Goal: Transaction & Acquisition: Purchase product/service

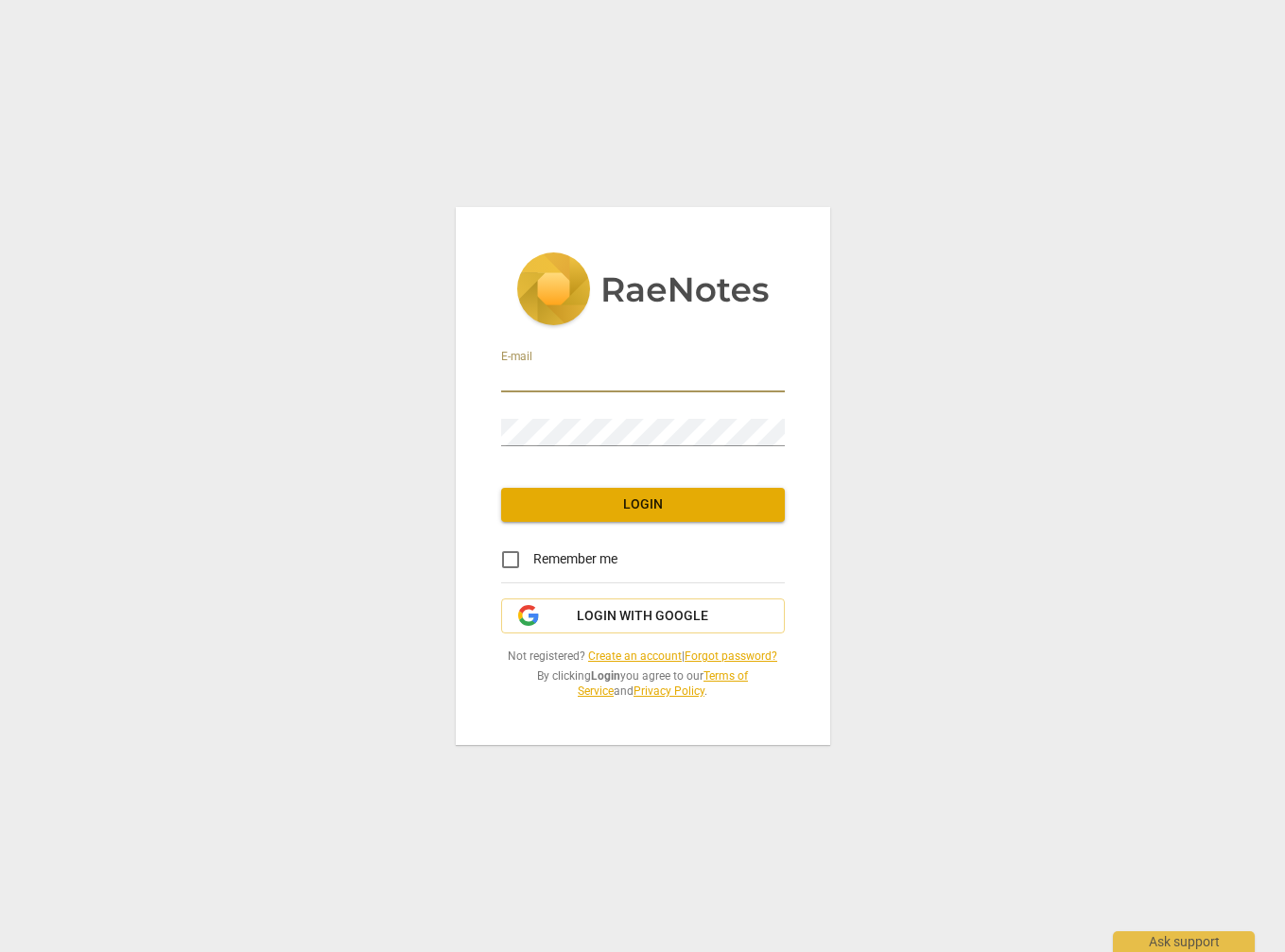
click at [587, 384] on input "email" at bounding box center [643, 379] width 283 height 28
type input "marvae@leadlifewell.com"
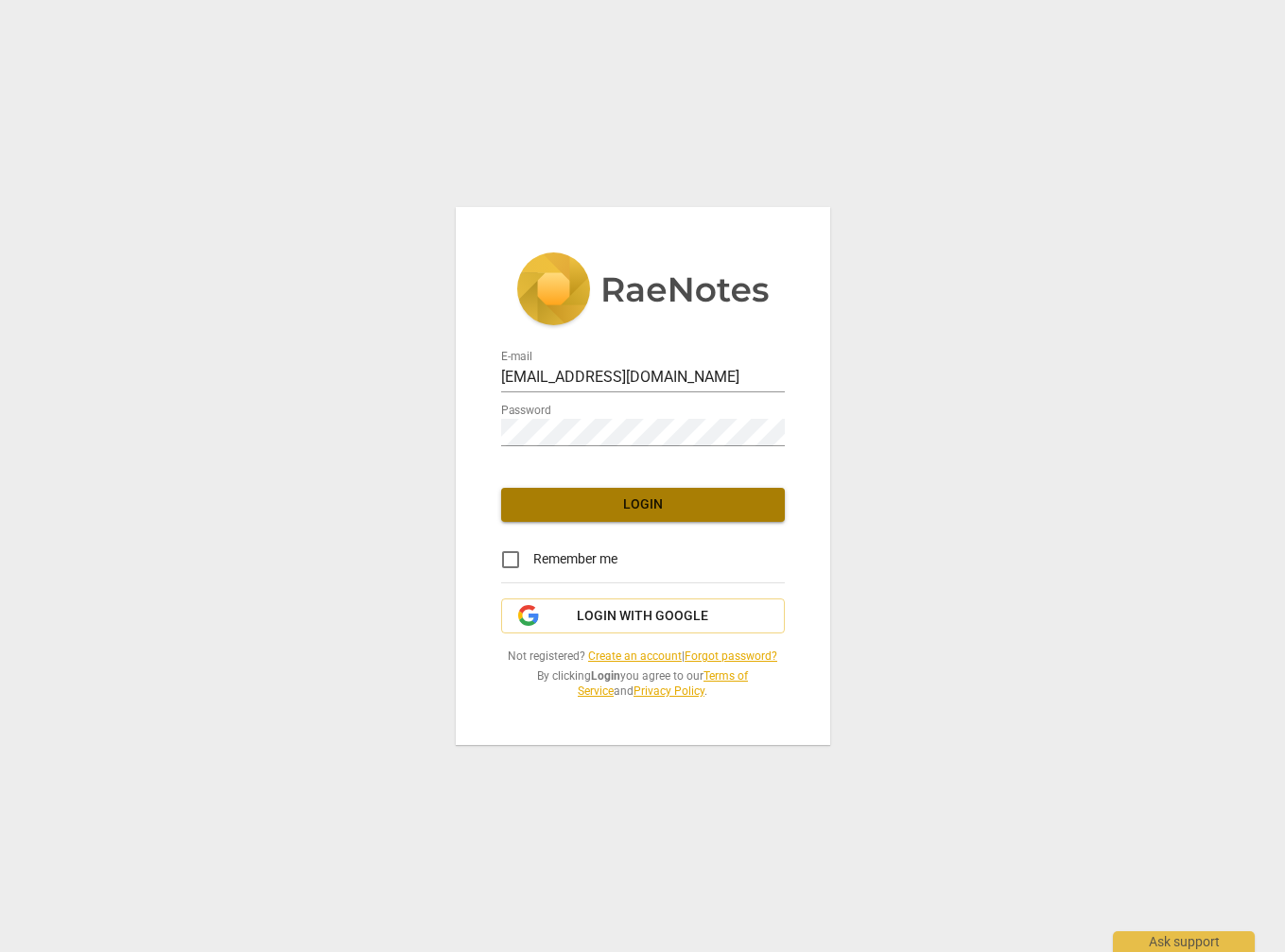
click at [645, 500] on span "Login" at bounding box center [643, 505] width 254 height 19
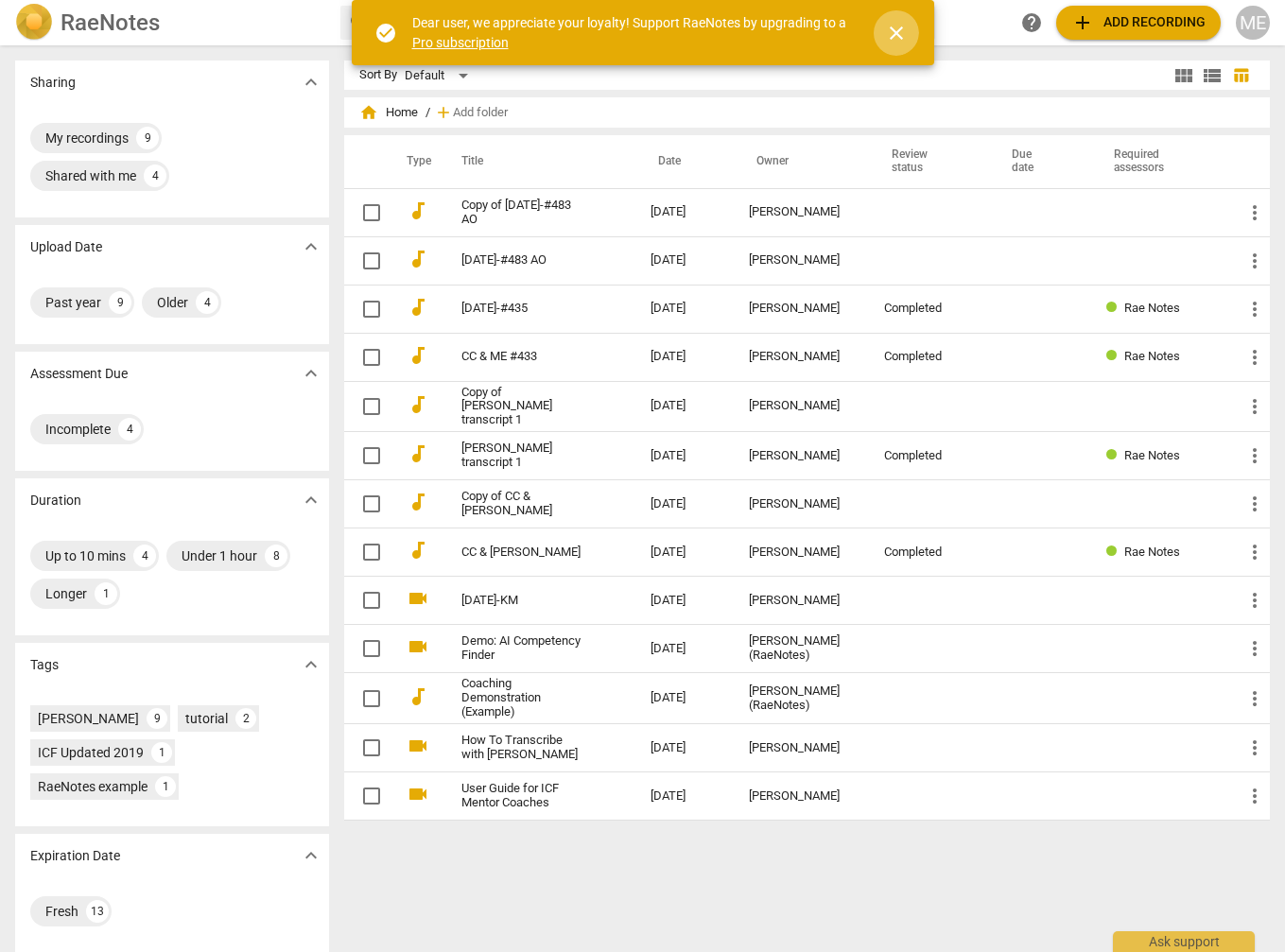
click at [900, 30] on span "close" at bounding box center [896, 33] width 23 height 23
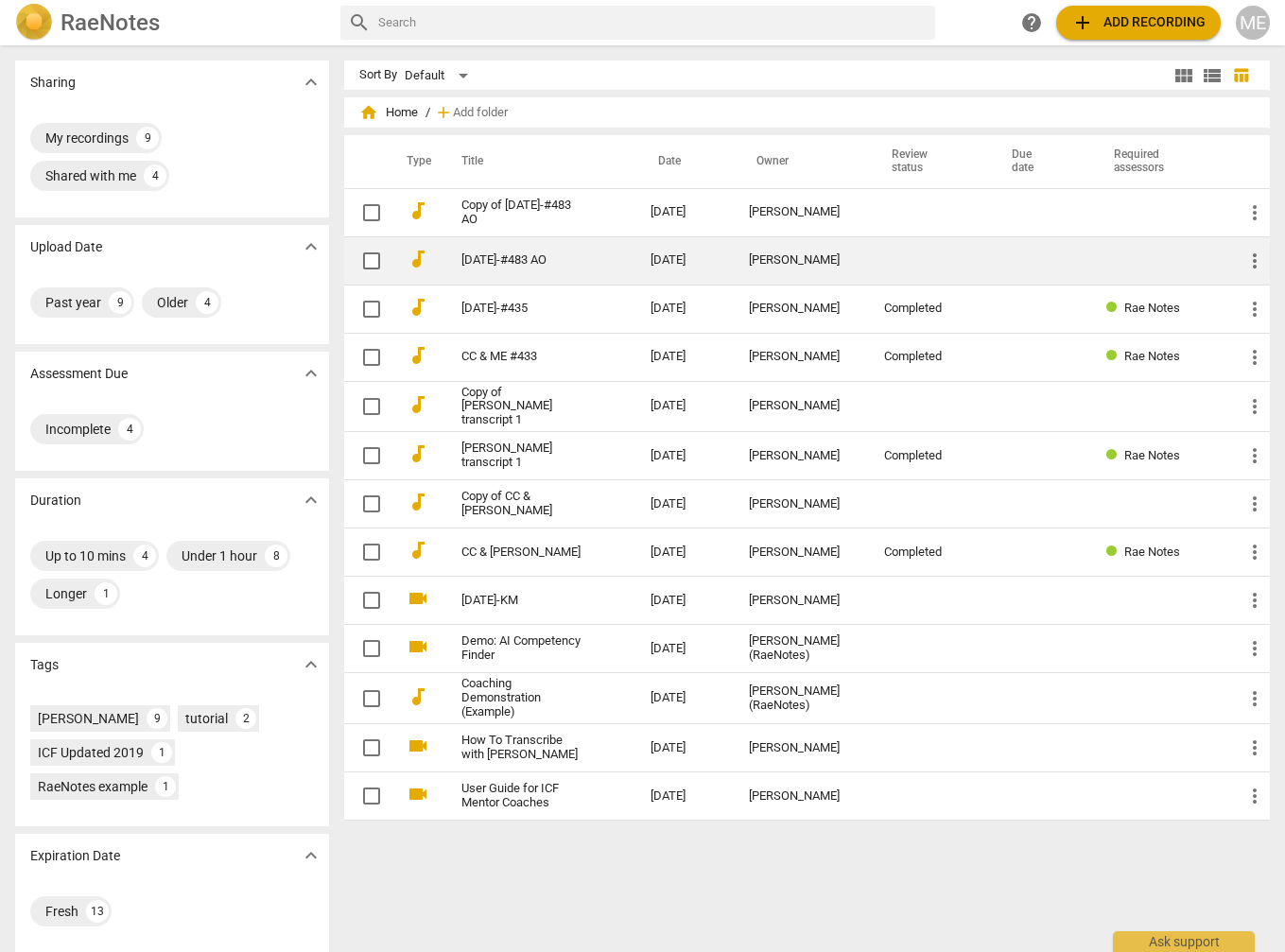
click at [568, 256] on link "2025-05-15-#483 AO" at bounding box center [522, 261] width 121 height 14
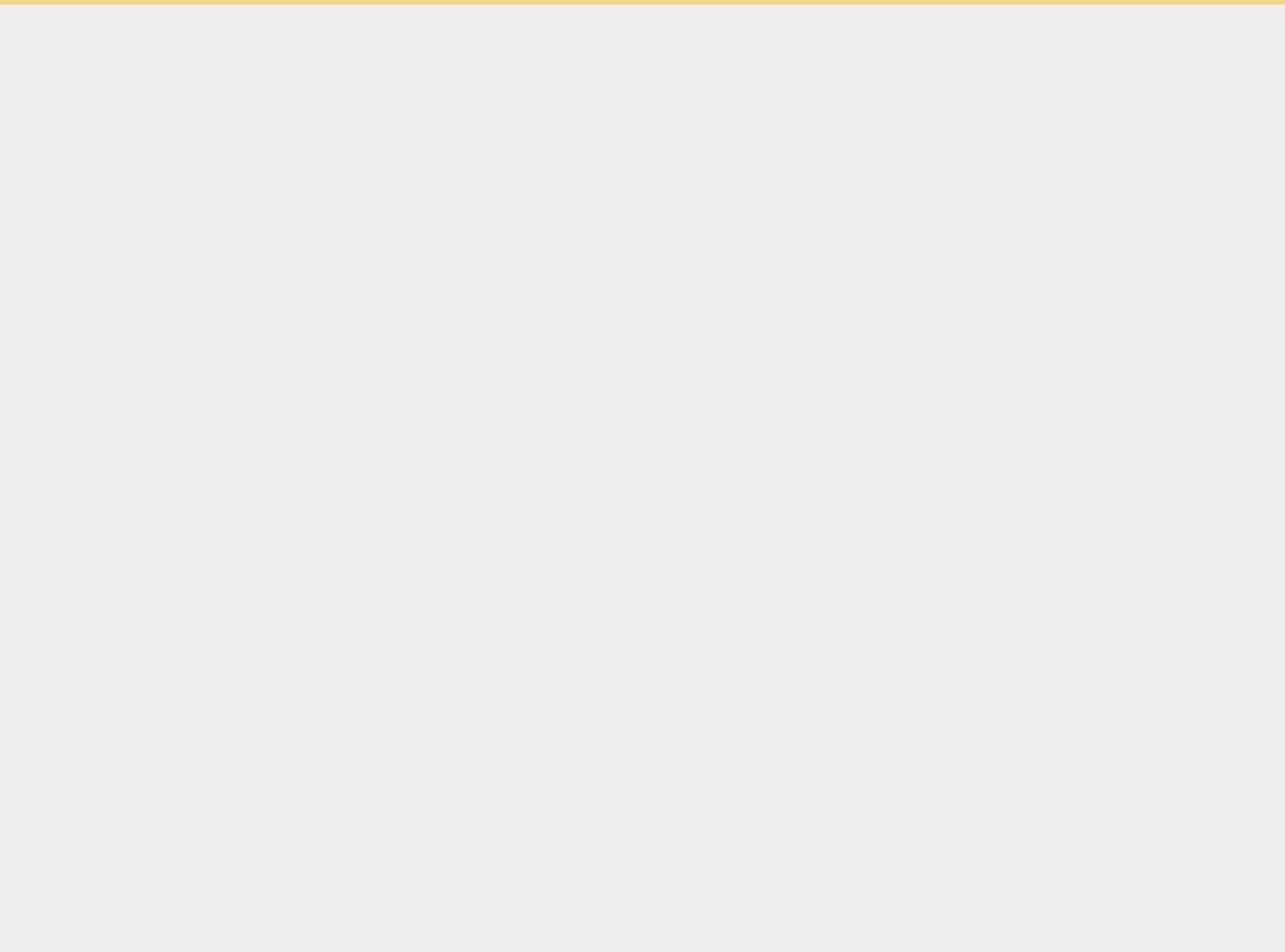
click at [568, 5] on html "Ask support" at bounding box center [642, 2] width 1285 height 5
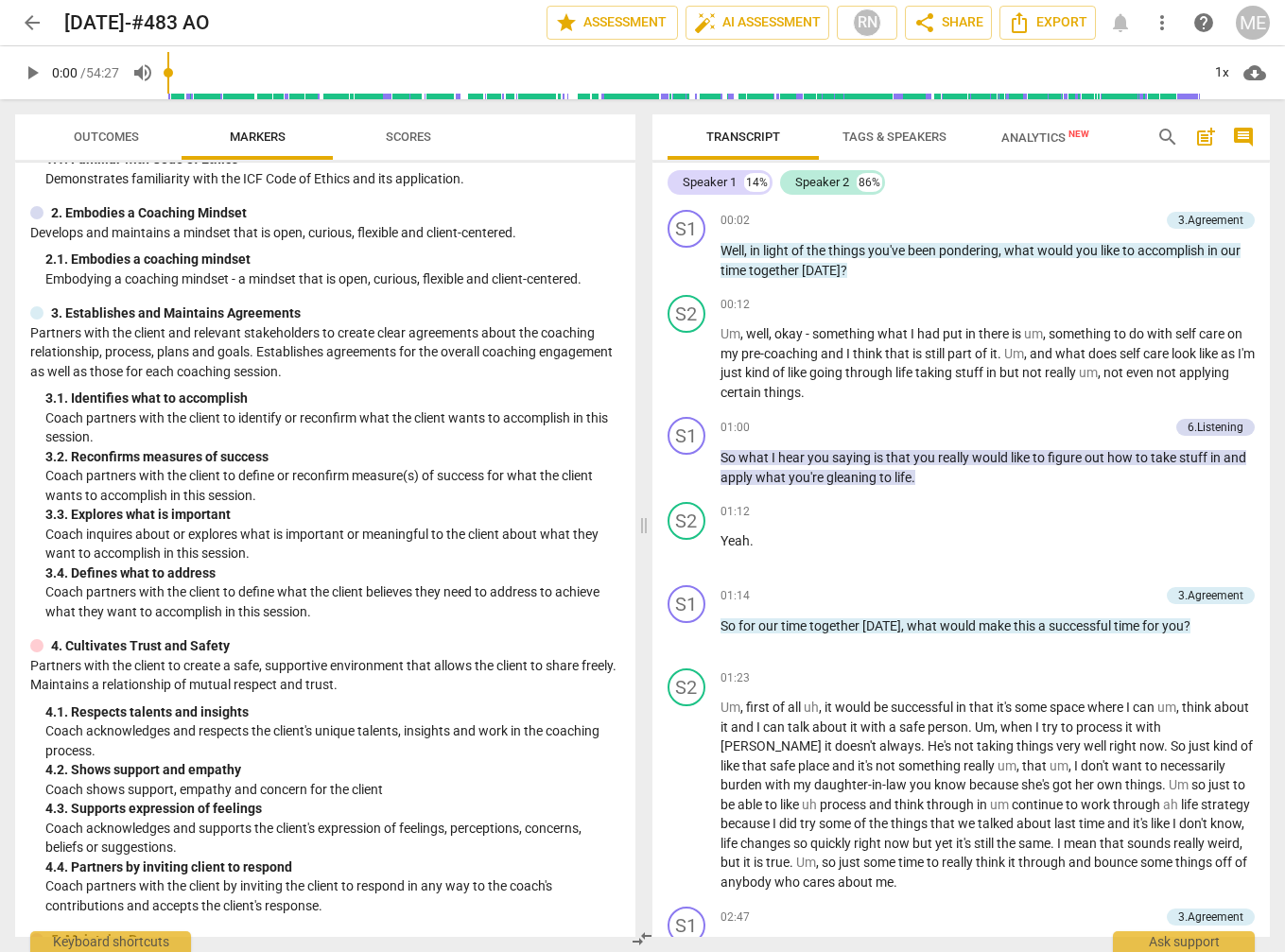
scroll to position [144, 0]
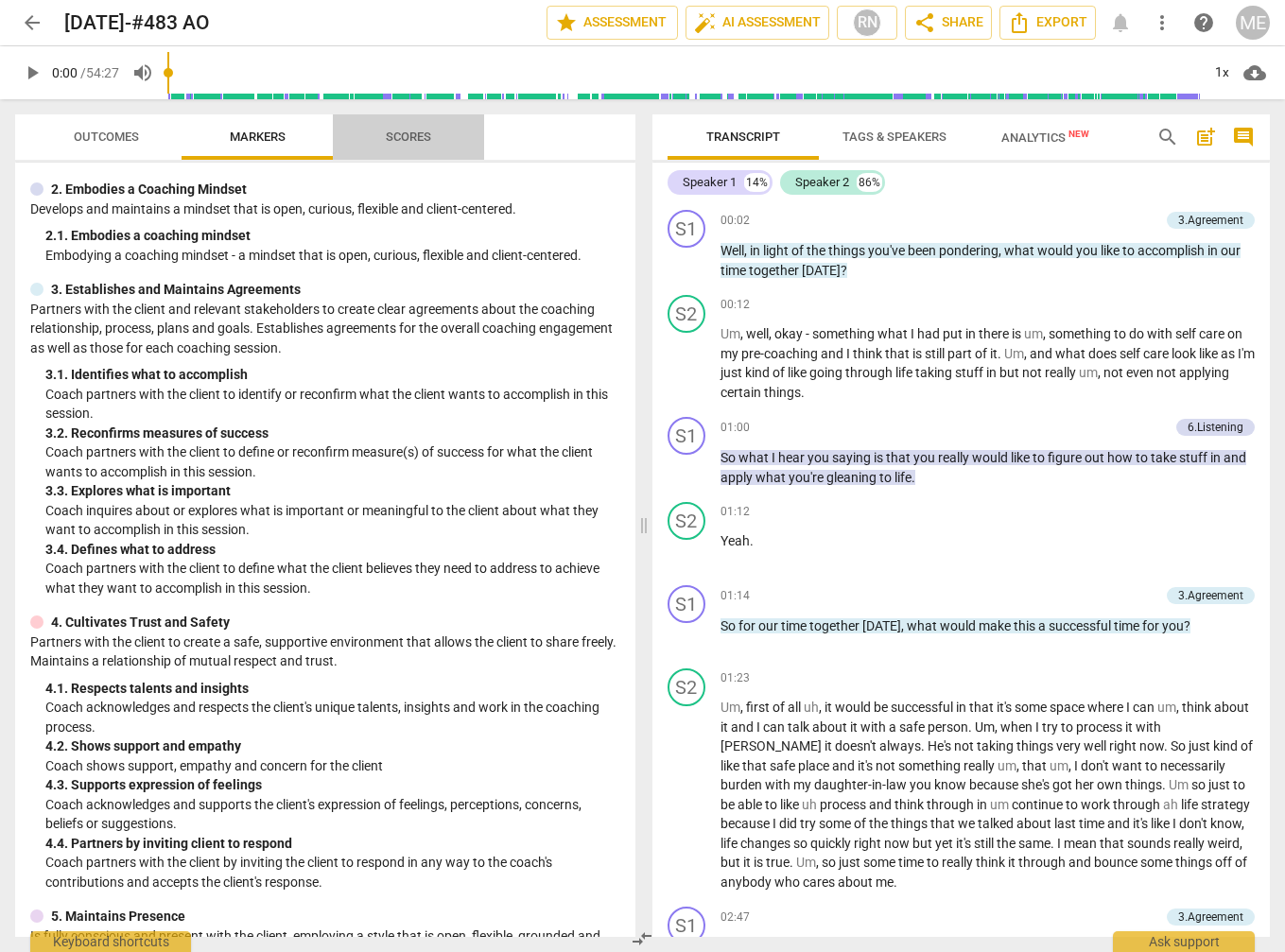
click at [406, 138] on span "Scores" at bounding box center [409, 136] width 45 height 14
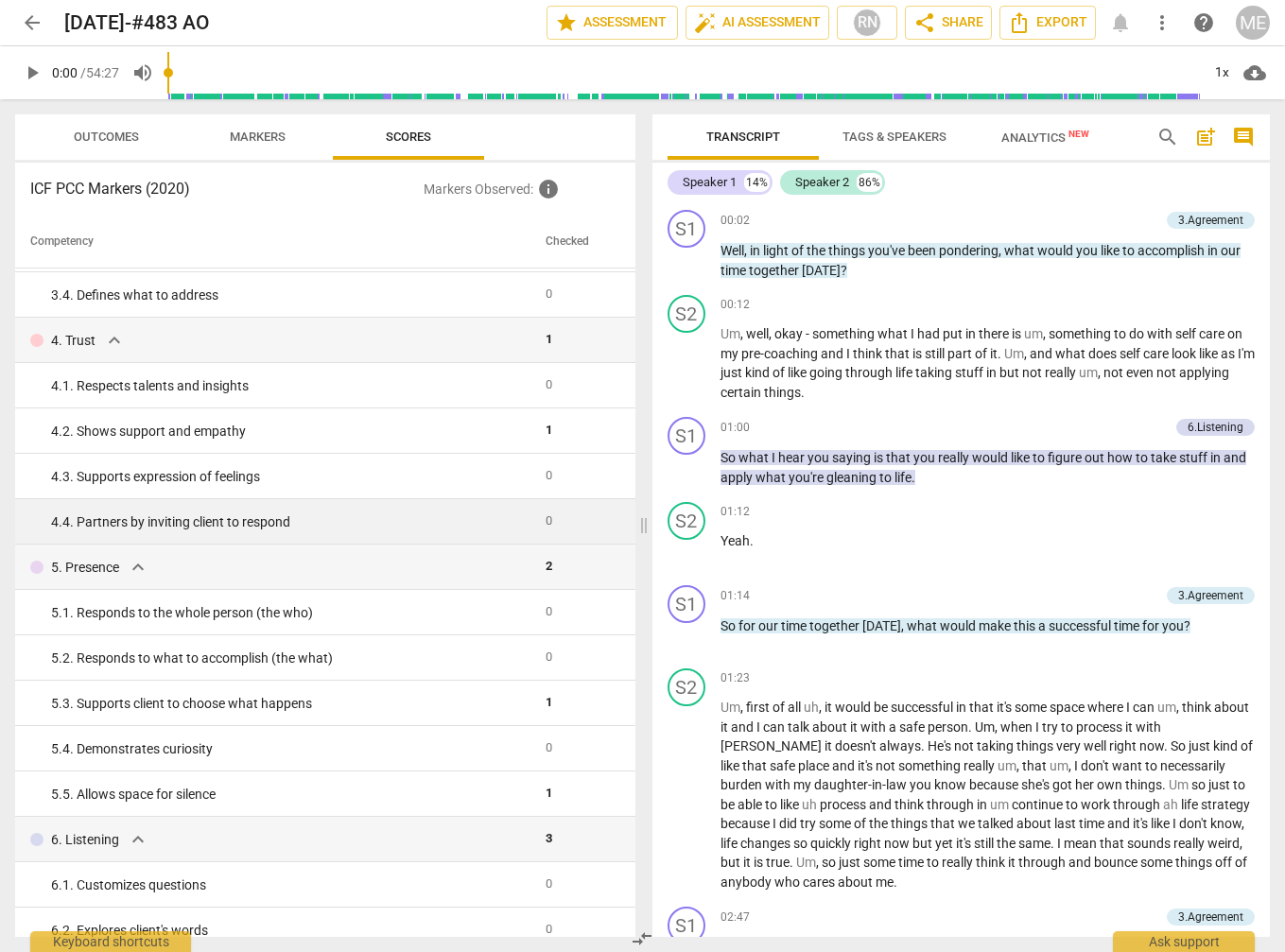
scroll to position [0, 0]
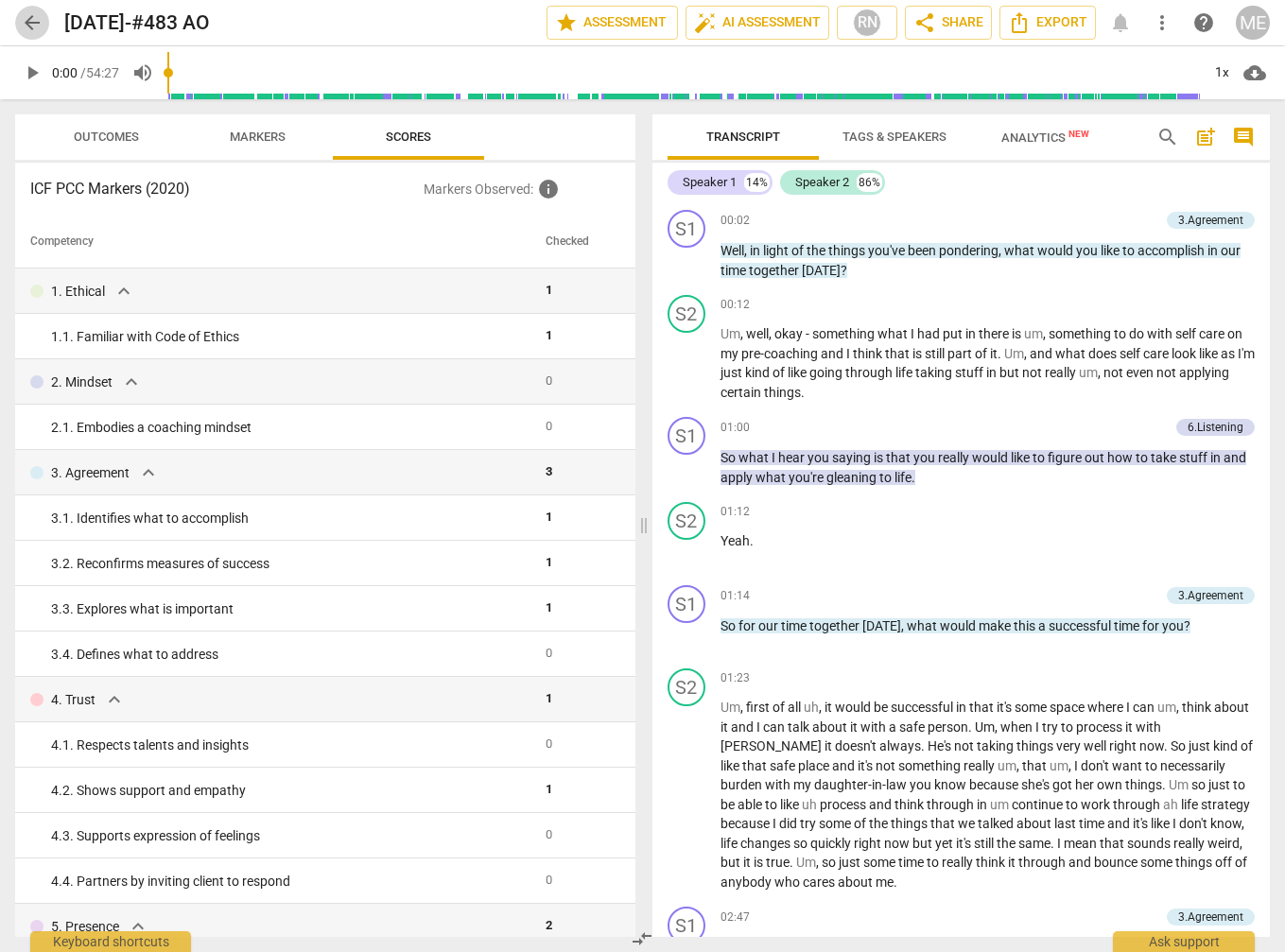
click at [31, 17] on span "arrow_back" at bounding box center [32, 22] width 23 height 23
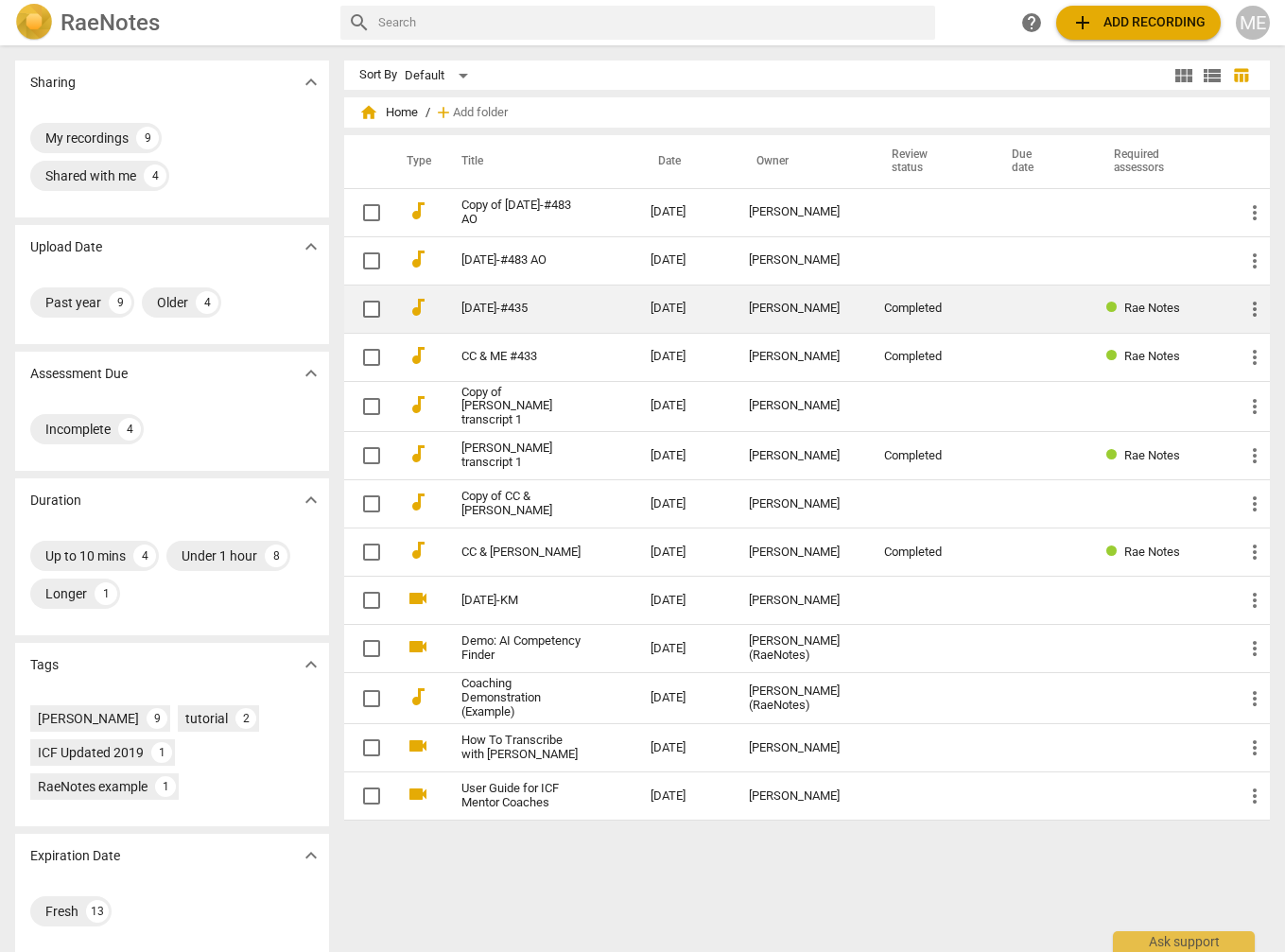
click at [1125, 302] on span "Rae Notes" at bounding box center [1153, 308] width 56 height 14
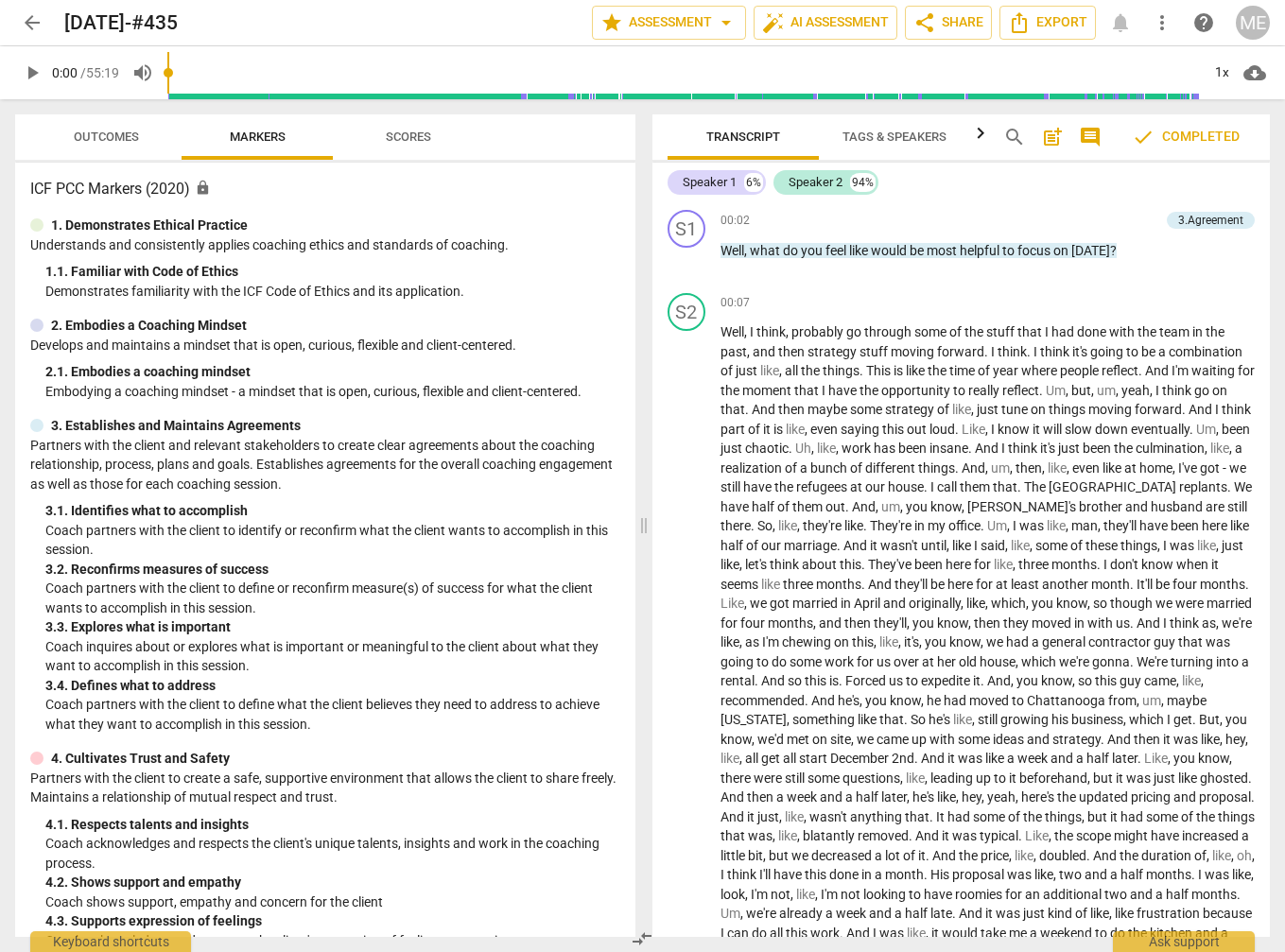
click at [414, 141] on span "Scores" at bounding box center [409, 136] width 45 height 14
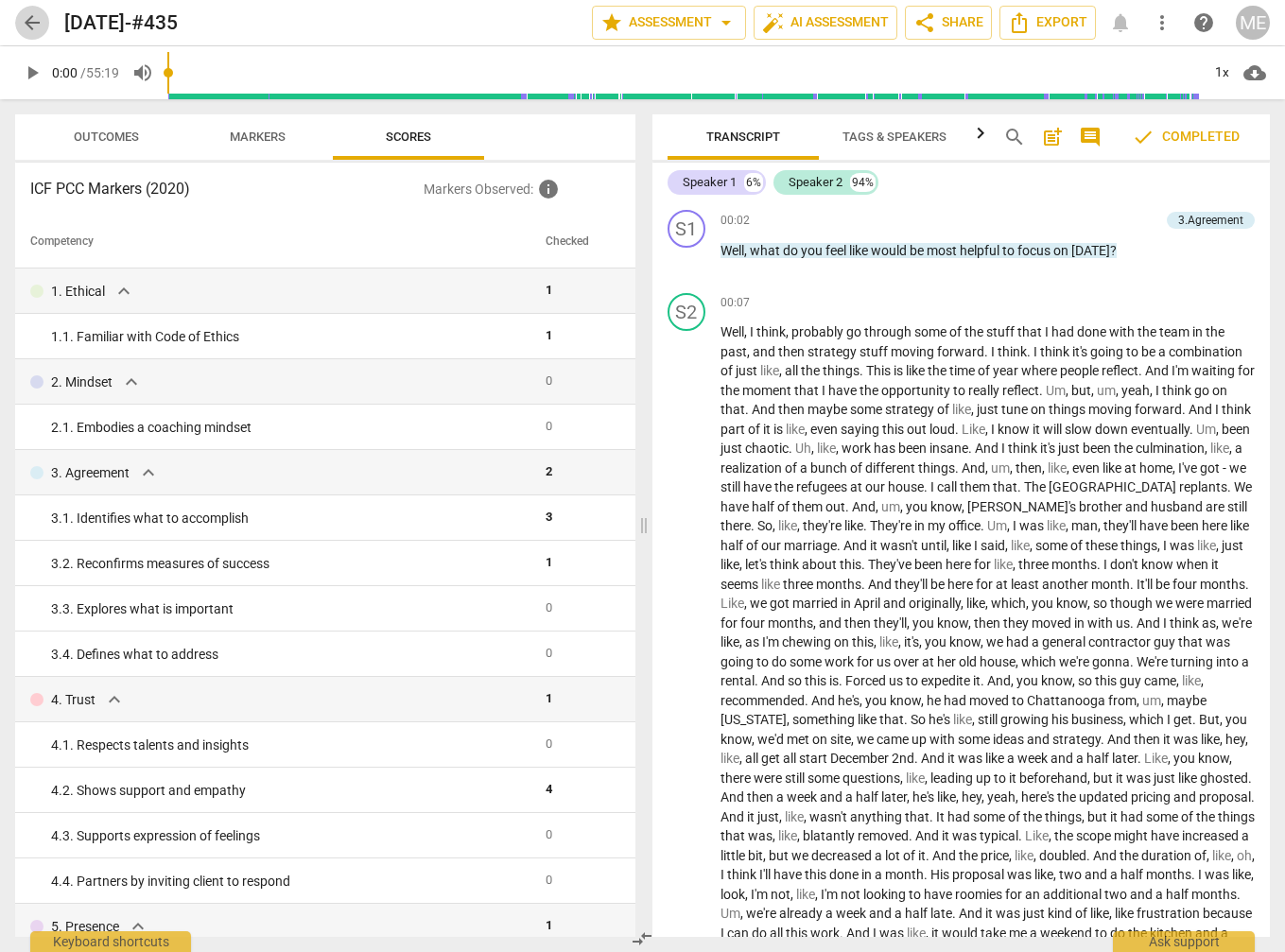
click at [28, 18] on span "arrow_back" at bounding box center [32, 22] width 23 height 23
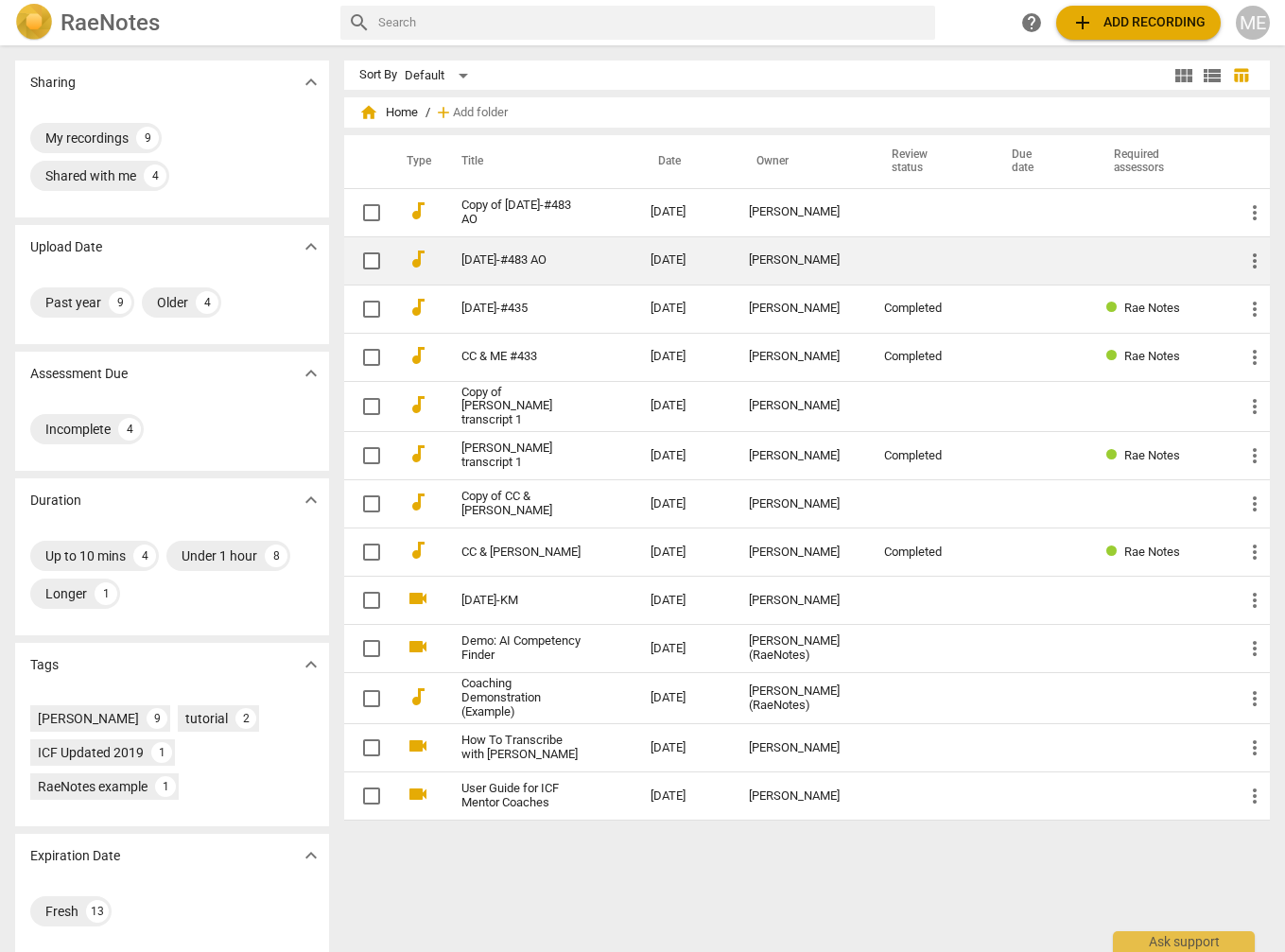
click at [503, 255] on link "2025-05-15-#483 AO" at bounding box center [522, 261] width 121 height 14
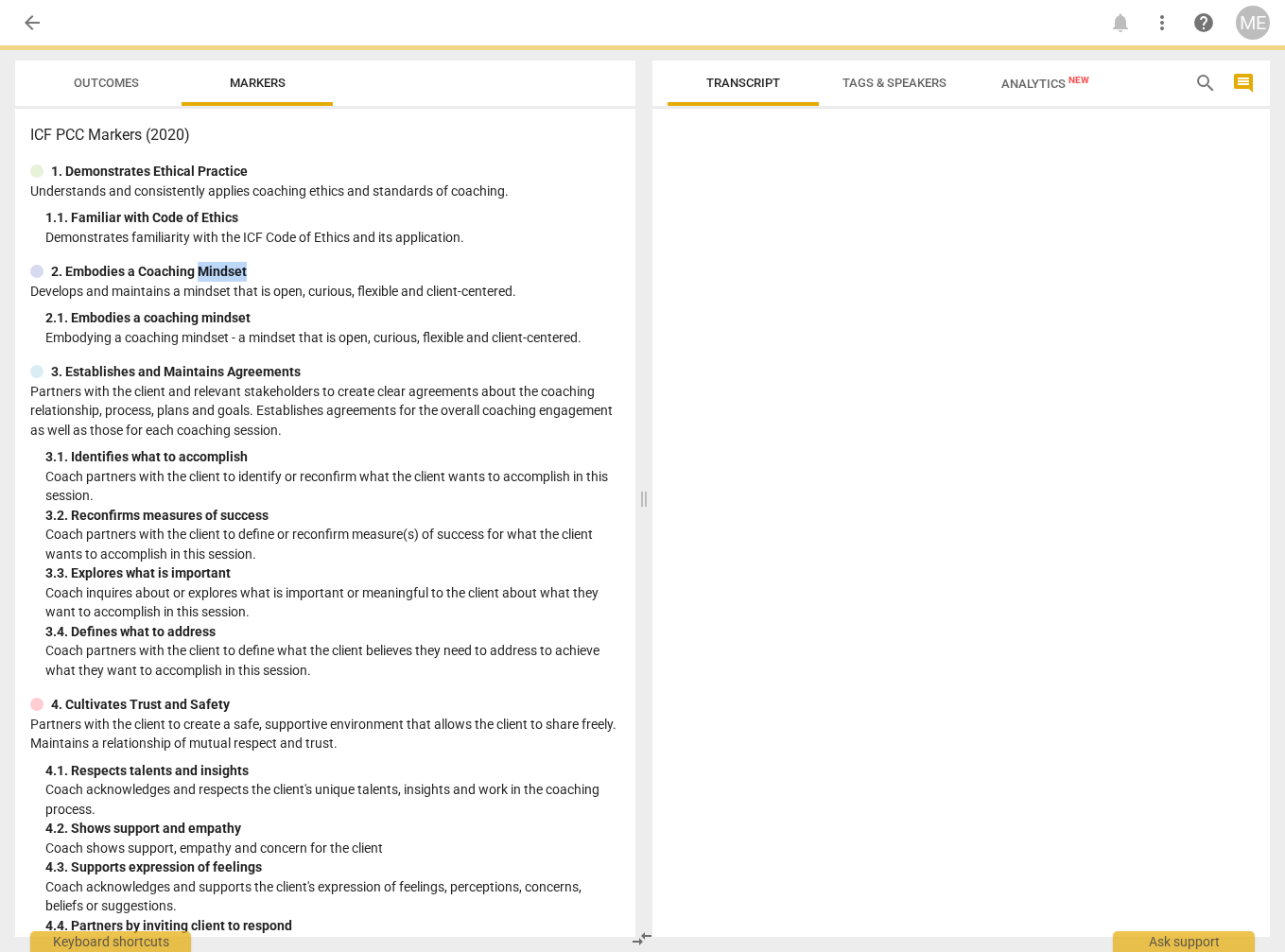
click at [503, 255] on div "ICF PCC Markers (2020) 1. Demonstrates Ethical Practice Understands and consist…" at bounding box center [325, 522] width 620 height 829
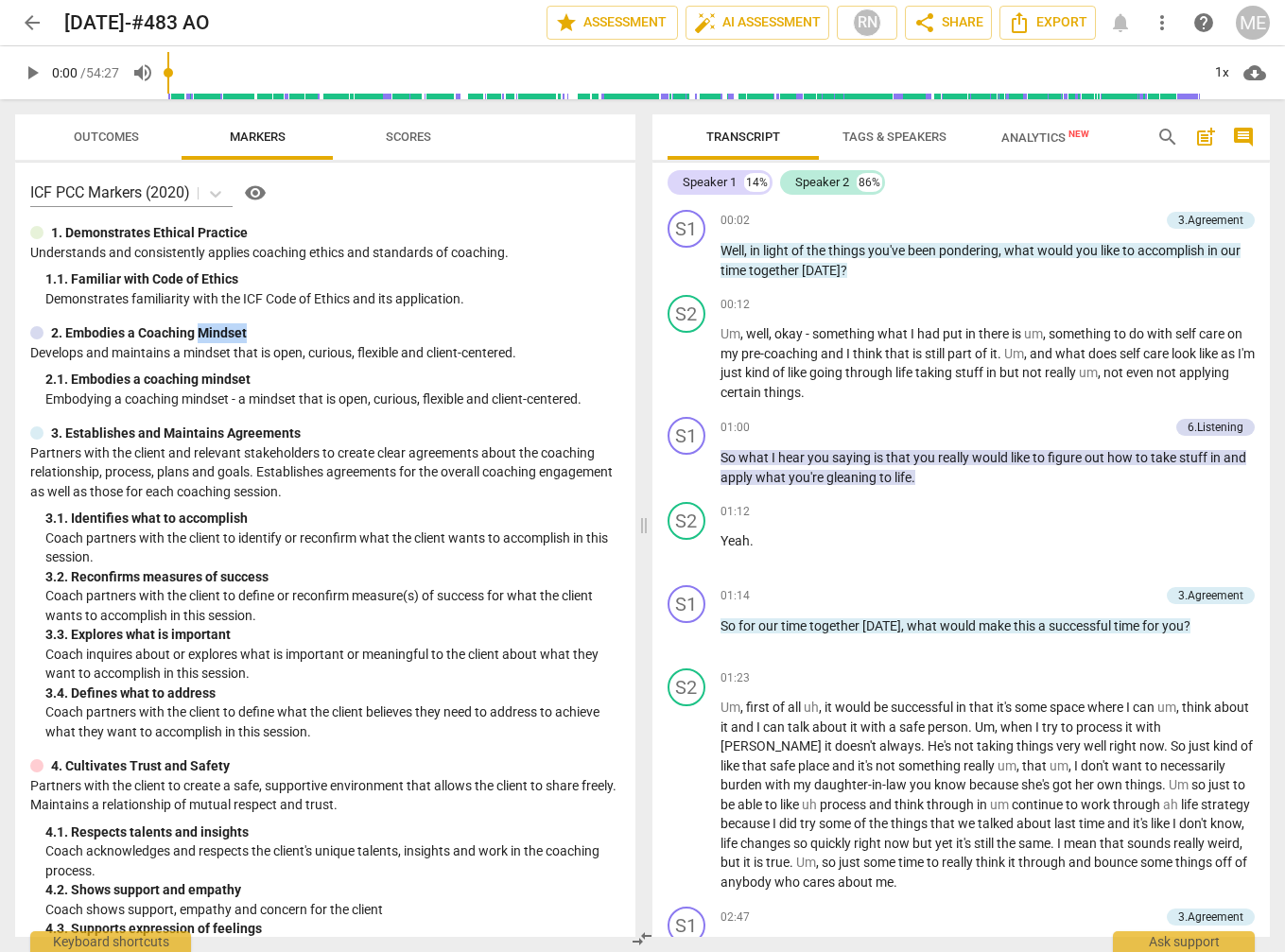
click at [31, 22] on span "arrow_back" at bounding box center [32, 22] width 23 height 23
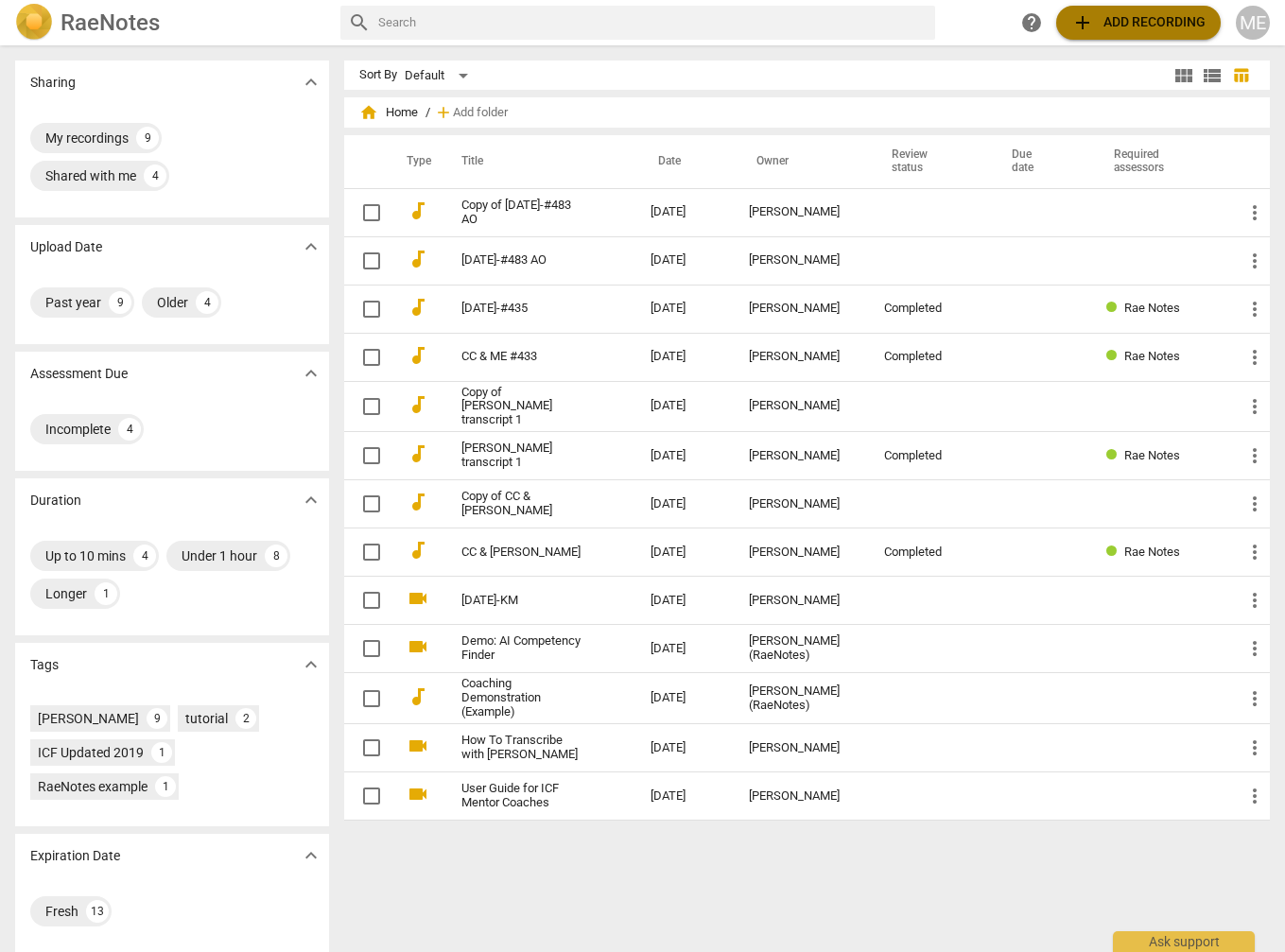
click at [1116, 18] on span "add Add recording" at bounding box center [1139, 22] width 134 height 23
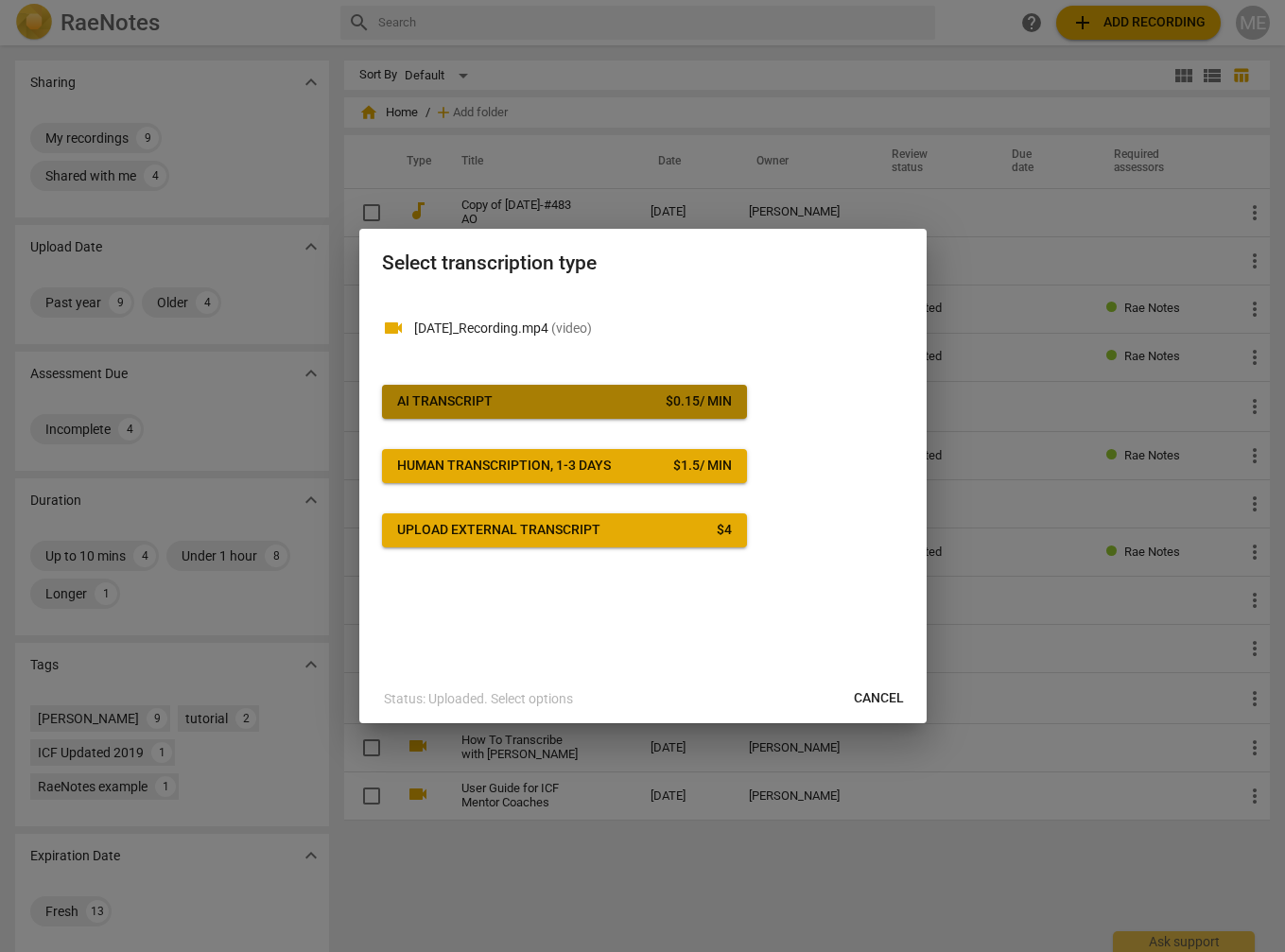
click at [455, 394] on div "AI Transcript" at bounding box center [444, 401] width 96 height 19
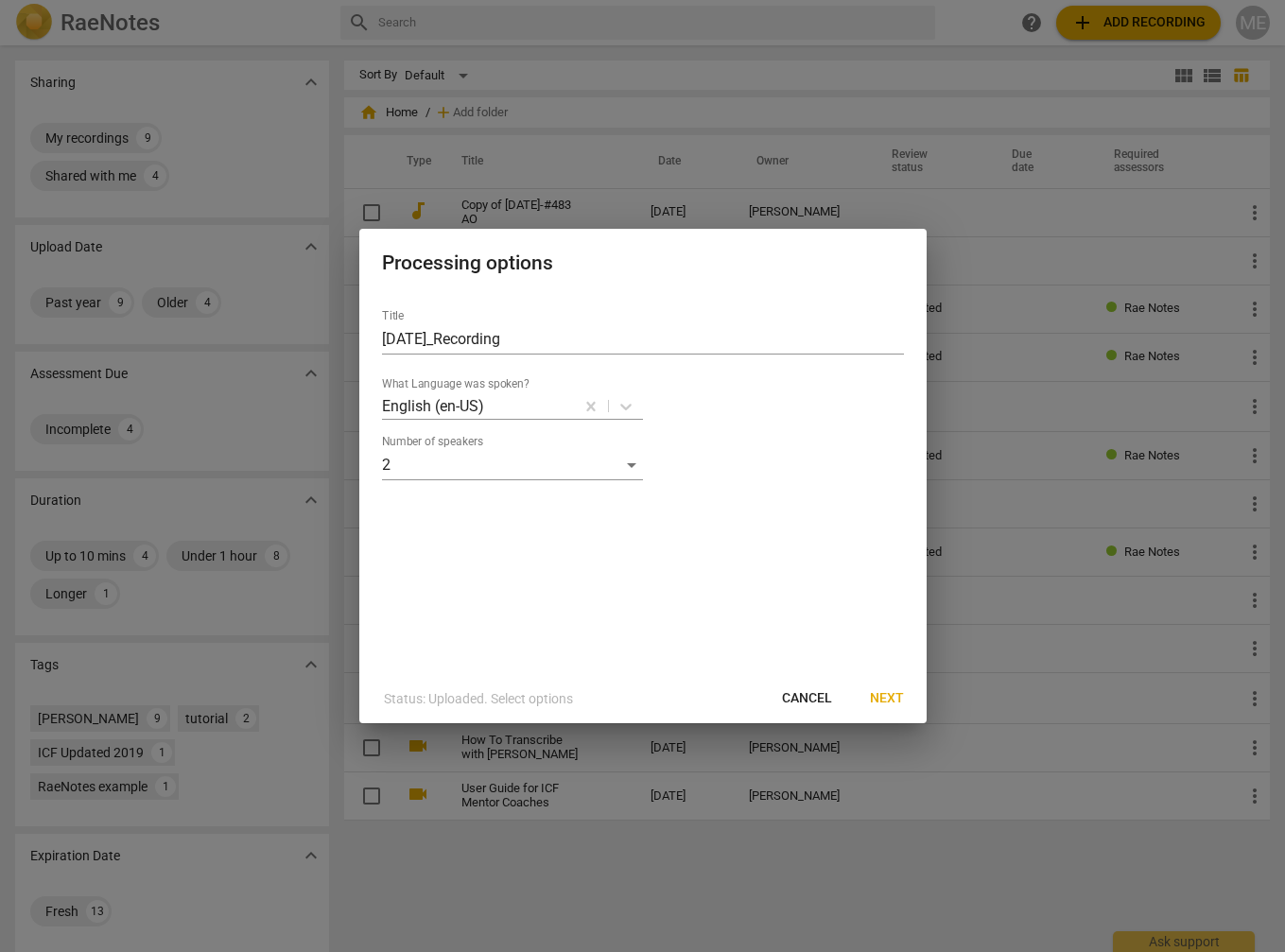
drag, startPoint x: 882, startPoint y: 697, endPoint x: 901, endPoint y: 698, distance: 19.0
click at [882, 698] on span "Next" at bounding box center [887, 698] width 34 height 19
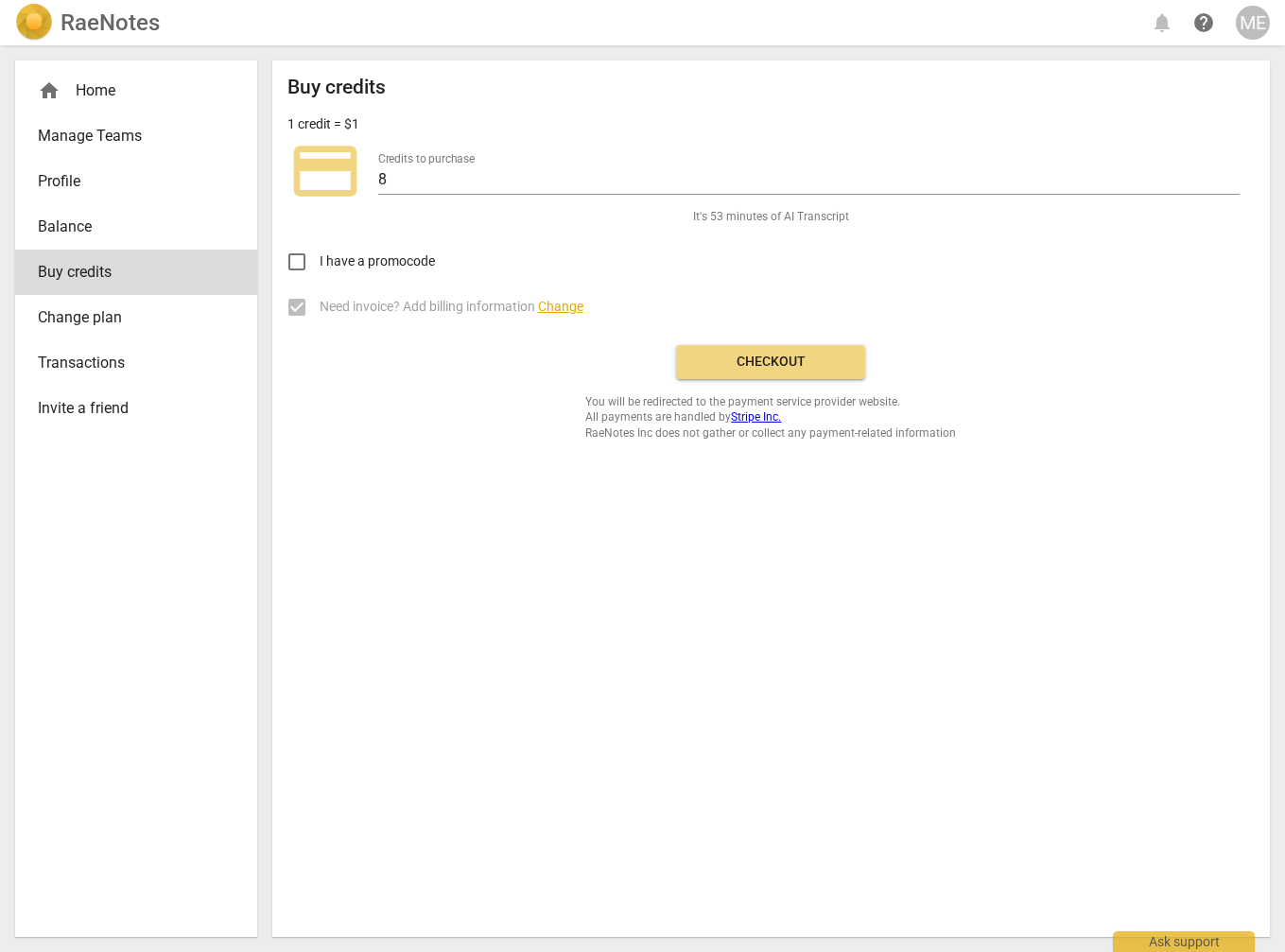
drag, startPoint x: 770, startPoint y: 359, endPoint x: 851, endPoint y: 384, distance: 84.8
click at [770, 361] on span "Checkout" at bounding box center [770, 361] width 159 height 19
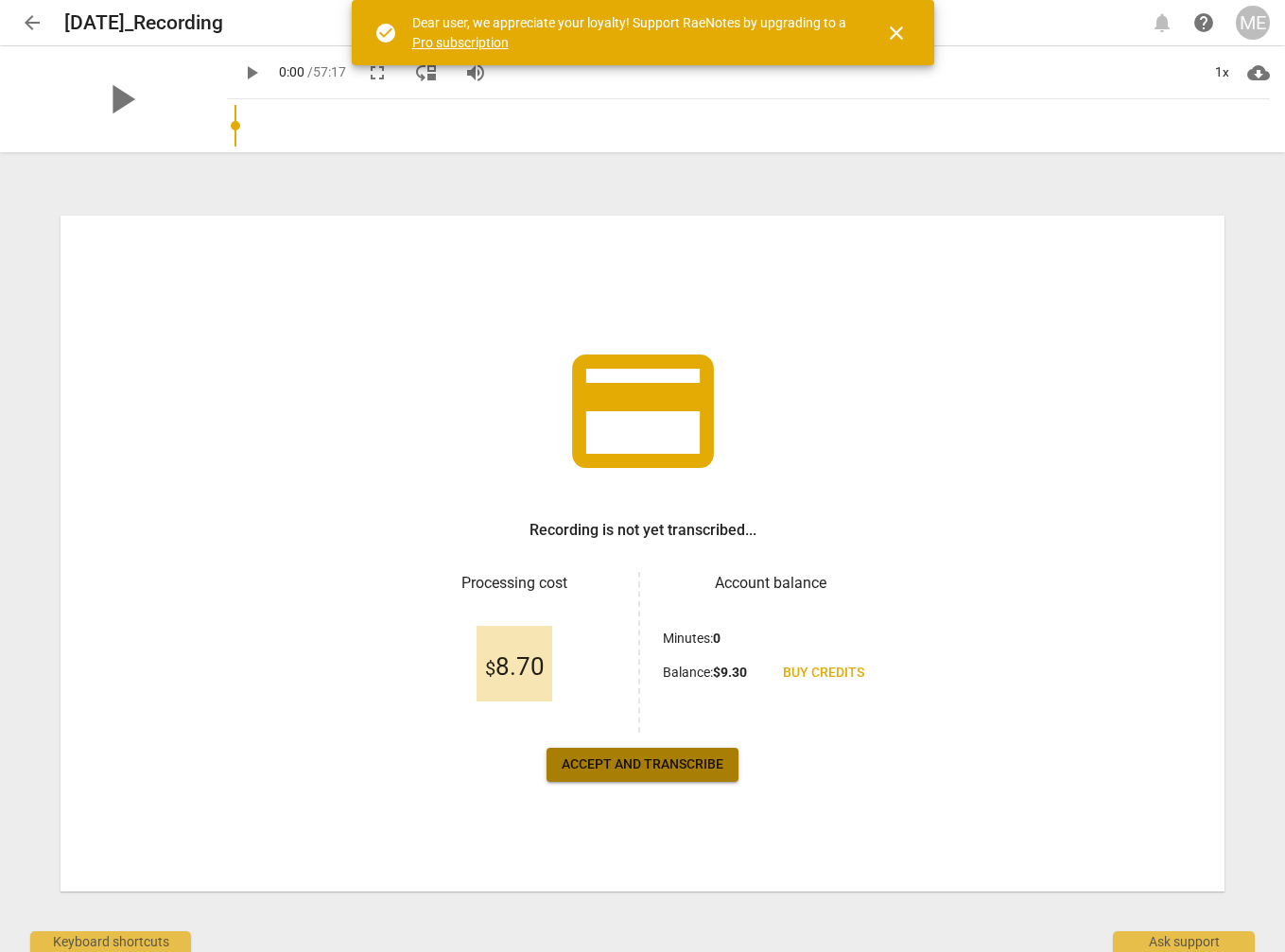
drag, startPoint x: 626, startPoint y: 761, endPoint x: 850, endPoint y: 758, distance: 224.0
click at [629, 761] on span "Accept and transcribe" at bounding box center [643, 764] width 162 height 19
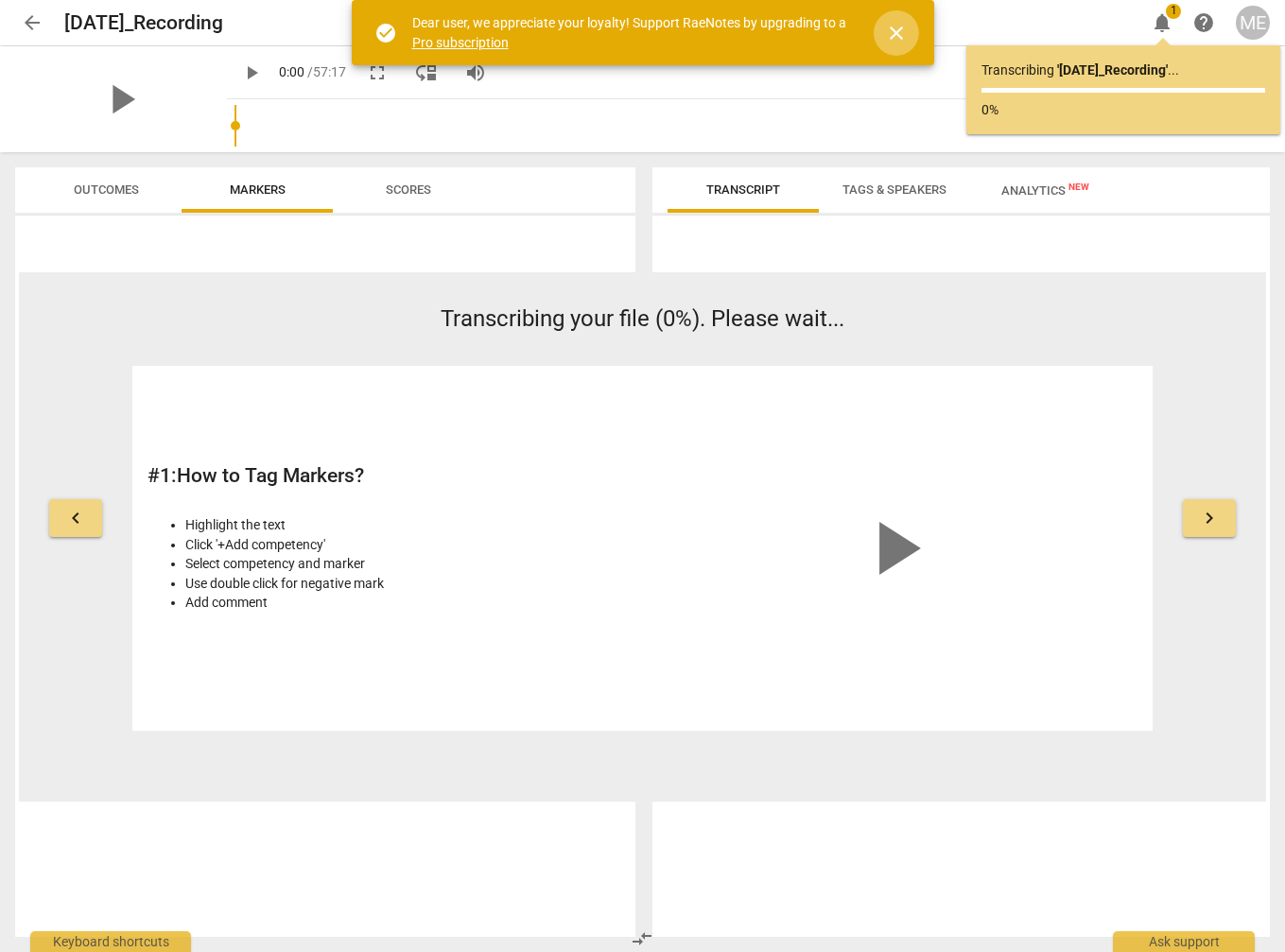
click at [898, 28] on span "close" at bounding box center [896, 33] width 23 height 23
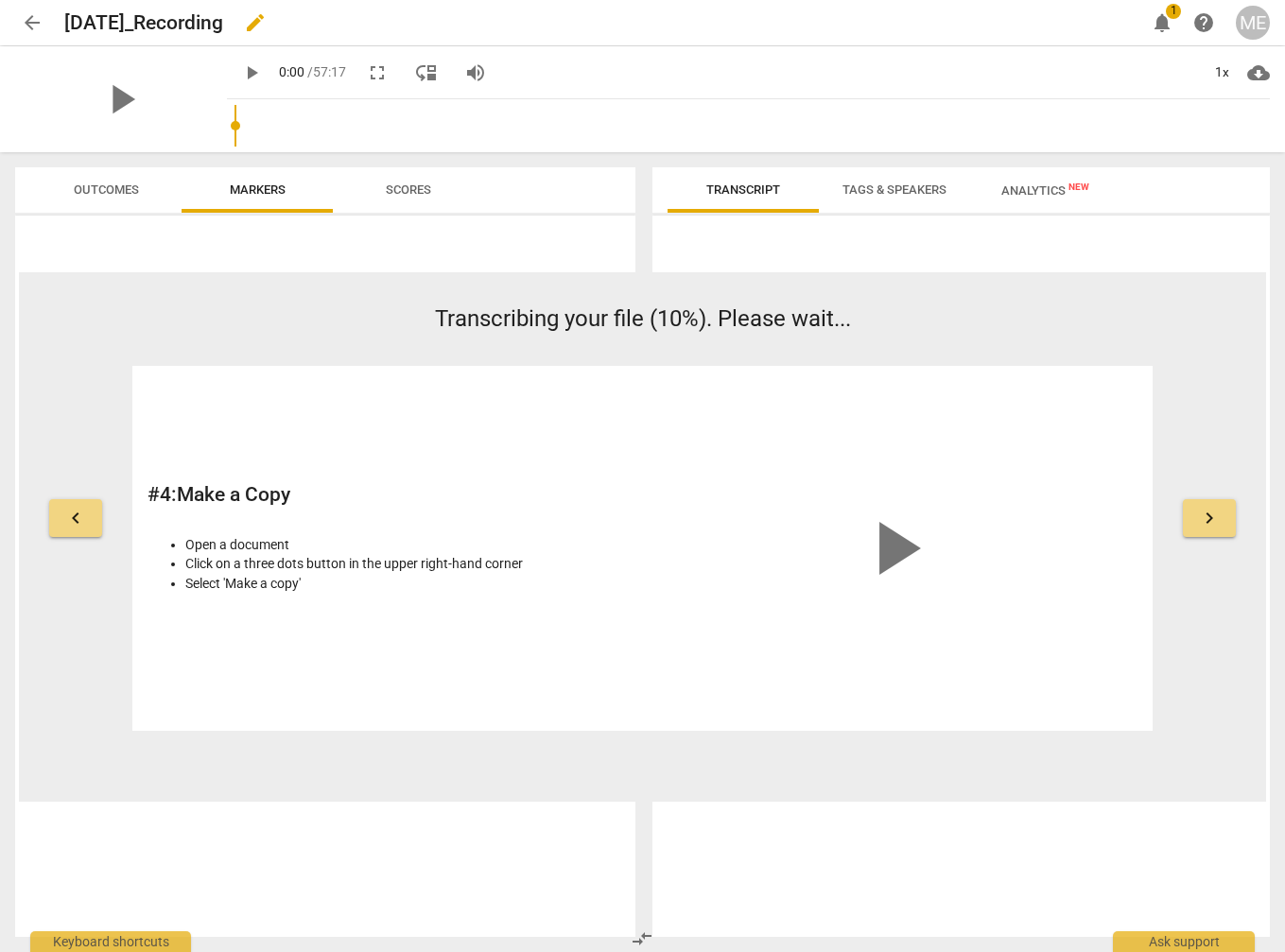
click at [706, 17] on div "[DATE]_Recording edit" at bounding box center [597, 23] width 1066 height 34
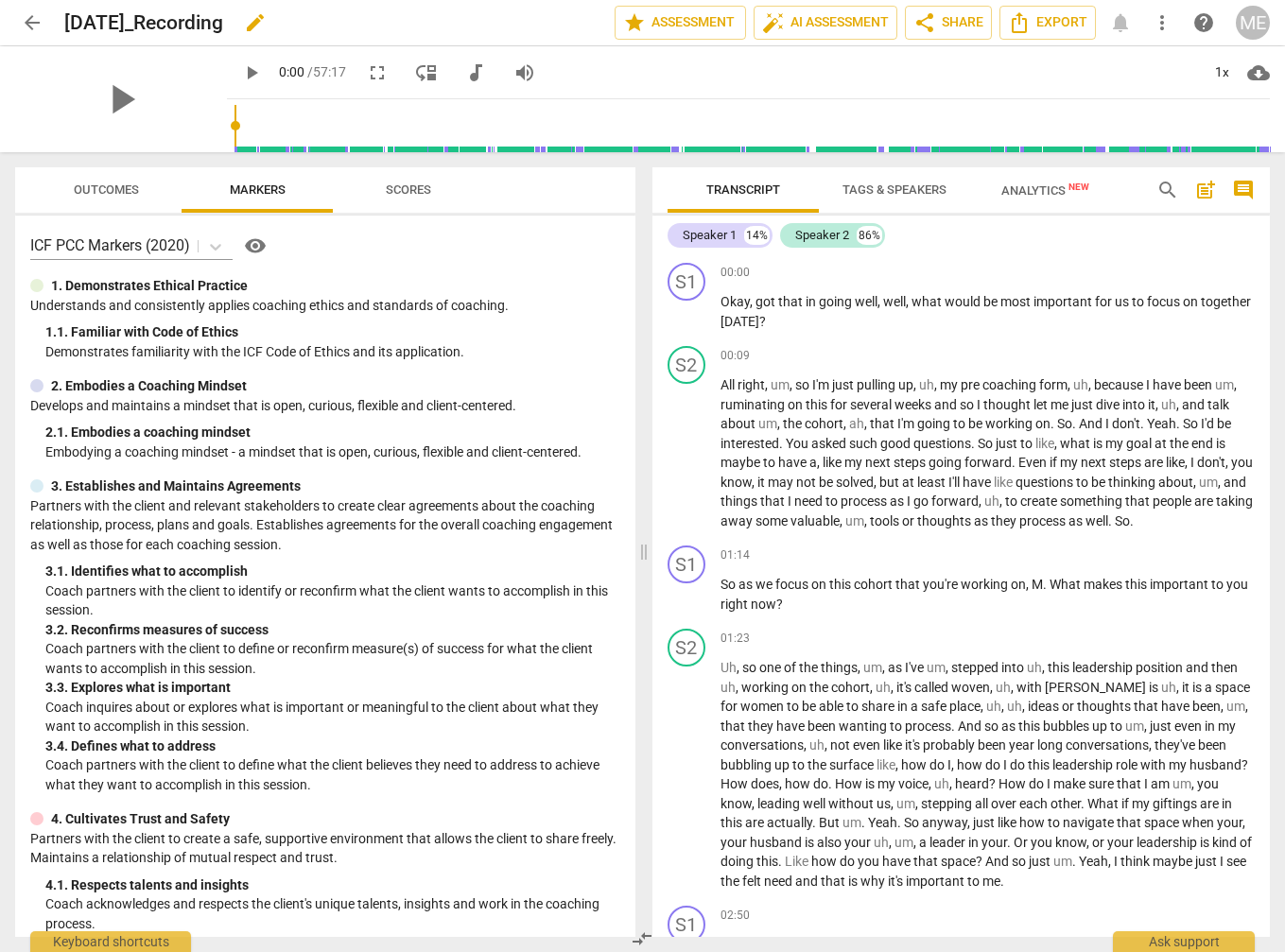
click at [349, 24] on div "[DATE]_Recording edit" at bounding box center [332, 23] width 535 height 34
